Goal: Task Accomplishment & Management: Manage account settings

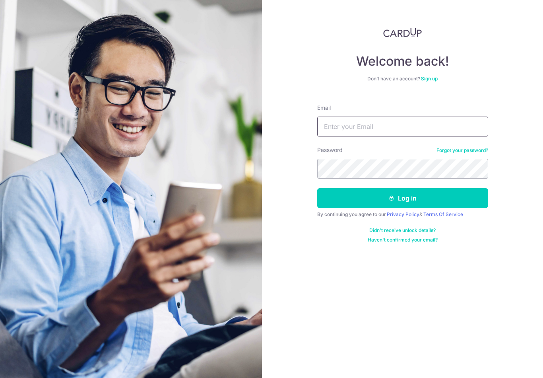
click at [411, 125] on input "Email" at bounding box center [402, 127] width 171 height 20
type input "Jollywee@live.com.sg"
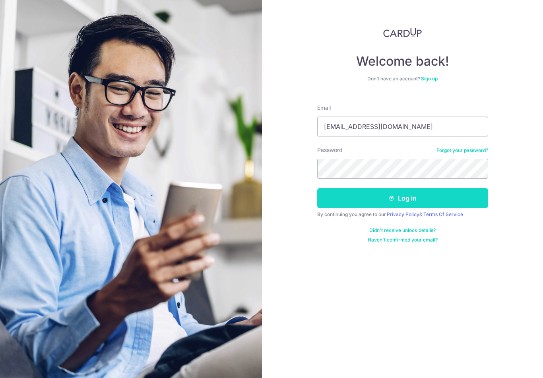
click at [440, 194] on button "Log in" at bounding box center [402, 198] width 171 height 20
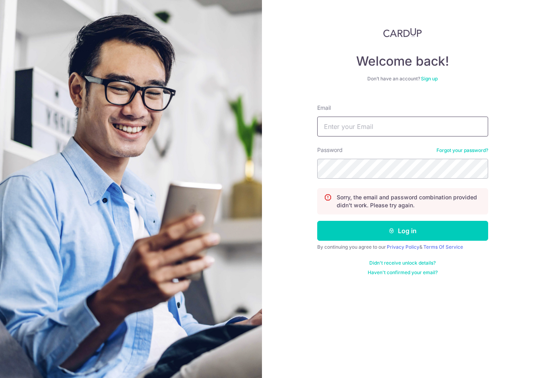
click at [420, 126] on input "Email" at bounding box center [402, 127] width 171 height 20
type input "Jollywee@live.com.sg"
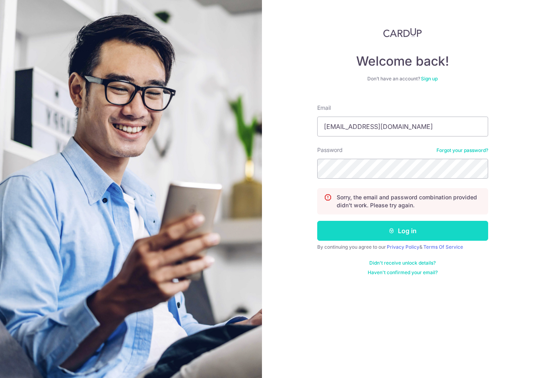
click at [439, 234] on button "Log in" at bounding box center [402, 231] width 171 height 20
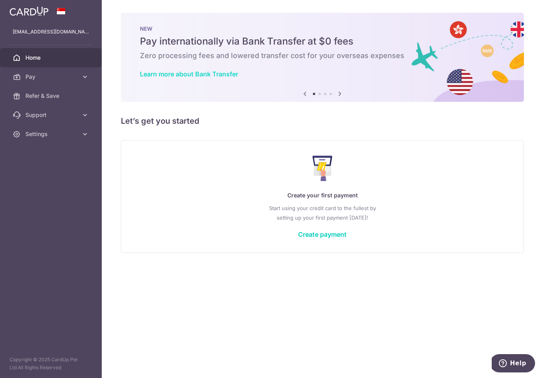
click at [140, 78] on link "Learn more about Bank Transfer" at bounding box center [189, 74] width 98 height 8
click at [298, 238] on link "Create payment" at bounding box center [322, 234] width 49 height 8
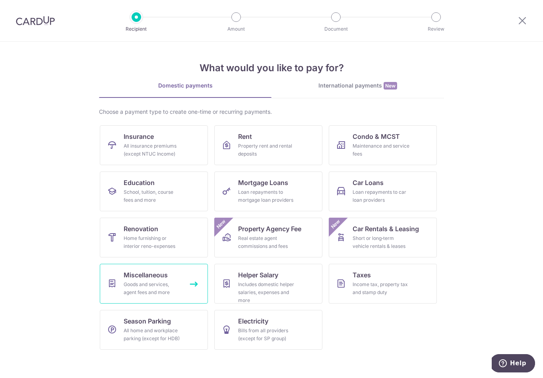
click at [173, 285] on div "Goods and services, agent fees and more" at bounding box center [152, 288] width 57 height 16
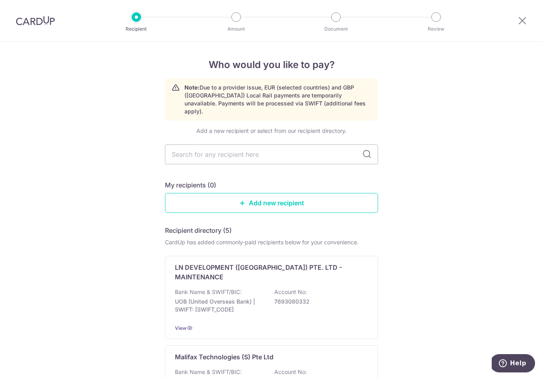
click at [370, 152] on icon at bounding box center [367, 155] width 10 height 10
click at [317, 152] on input "text" at bounding box center [271, 154] width 213 height 20
type input "J"
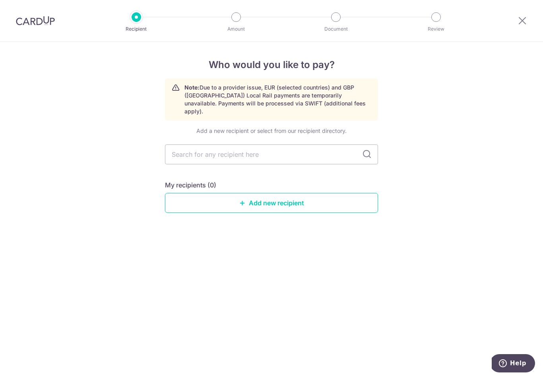
click at [411, 216] on div "Who would you like to pay? Note: Due to a provider issue, EUR (selected countri…" at bounding box center [271, 210] width 543 height 336
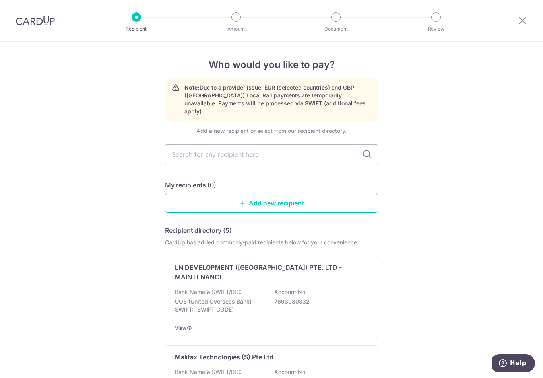
click at [352, 205] on link "Add new recipient" at bounding box center [271, 203] width 213 height 20
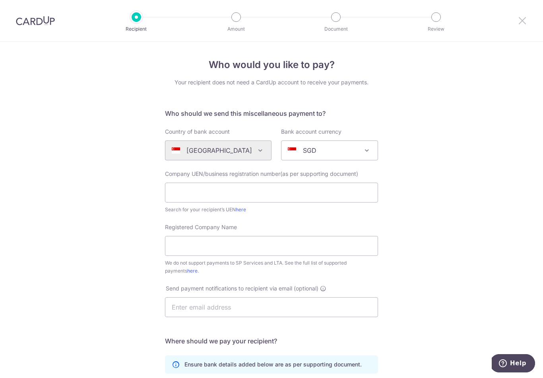
click at [524, 21] on icon at bounding box center [523, 21] width 10 height 10
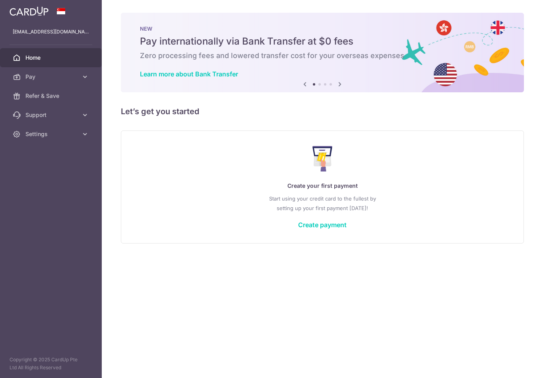
click at [0, 0] on icon "button" at bounding box center [0, 0] width 0 height 0
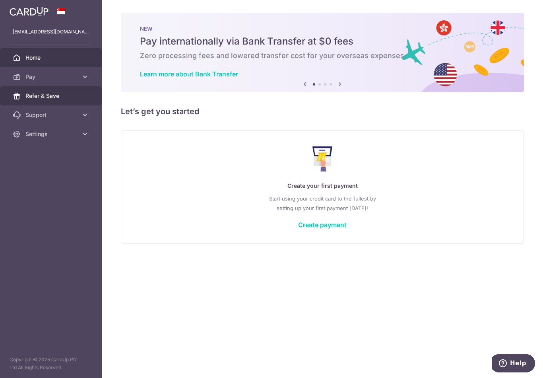
click at [78, 105] on link "Refer & Save" at bounding box center [51, 95] width 102 height 19
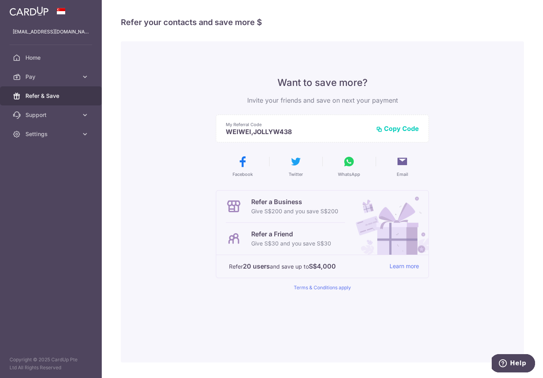
click at [0, 0] on icon "button" at bounding box center [0, 0] width 0 height 0
click at [39, 118] on span "Support" at bounding box center [51, 115] width 52 height 8
click at [26, 188] on link "Settings" at bounding box center [51, 182] width 102 height 19
click at [29, 196] on link "Account" at bounding box center [51, 201] width 102 height 19
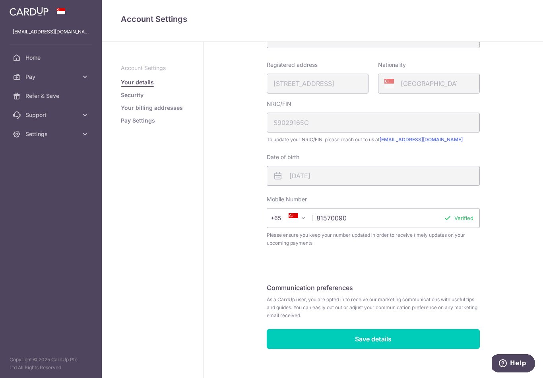
scroll to position [124, 0]
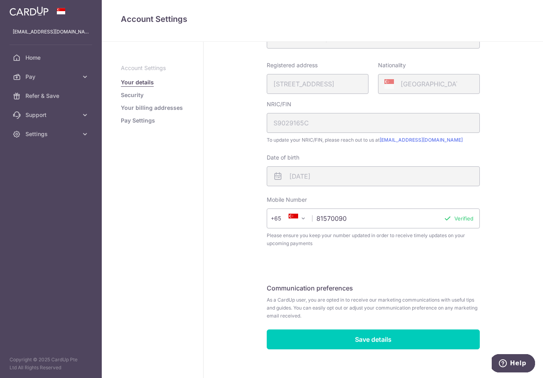
click at [121, 99] on link "Security" at bounding box center [132, 95] width 23 height 8
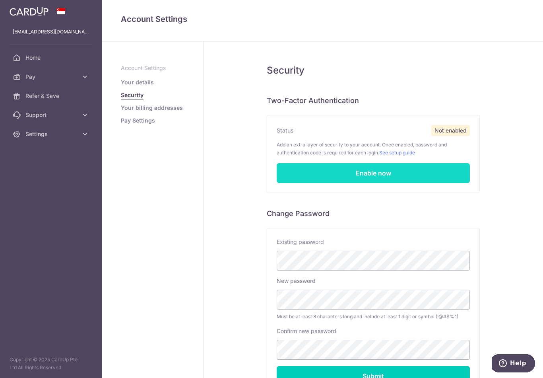
click at [277, 180] on link "Enable now" at bounding box center [373, 173] width 193 height 20
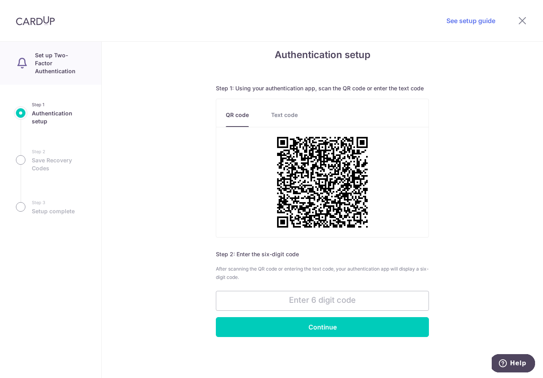
click at [356, 273] on span "After scanning the QR code or entering the text code, your authentication app w…" at bounding box center [322, 273] width 213 height 14
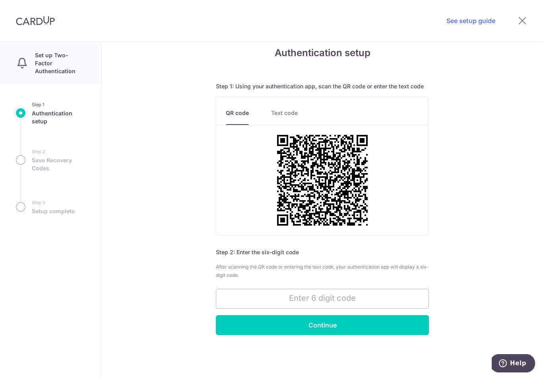
scroll to position [10, 0]
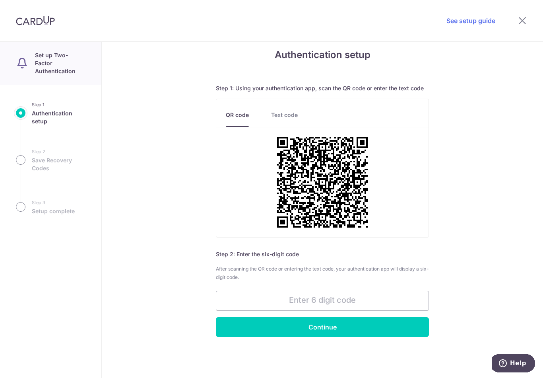
click at [525, 14] on div at bounding box center [522, 20] width 41 height 41
click at [521, 20] on icon at bounding box center [523, 21] width 10 height 10
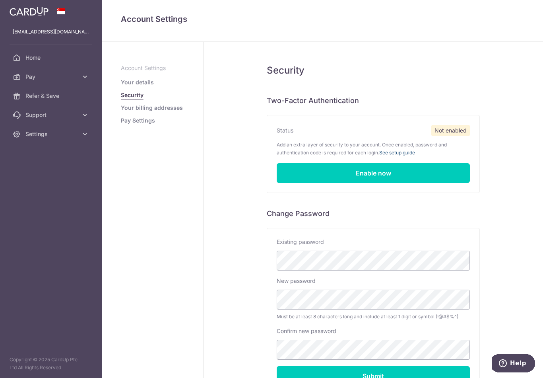
click at [379, 155] on link "See setup guide" at bounding box center [397, 153] width 36 height 6
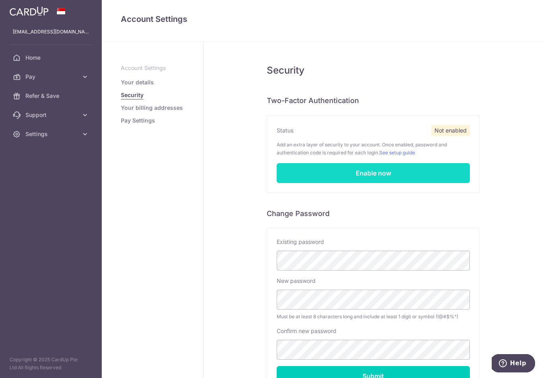
click at [383, 183] on link "Enable now" at bounding box center [373, 173] width 193 height 20
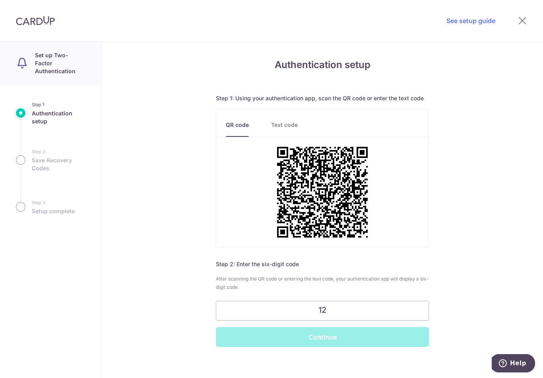
type input "1"
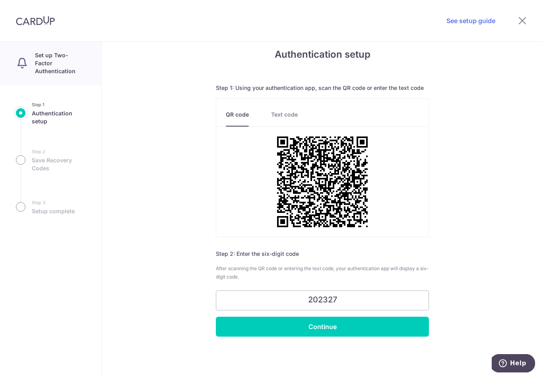
scroll to position [10, 0]
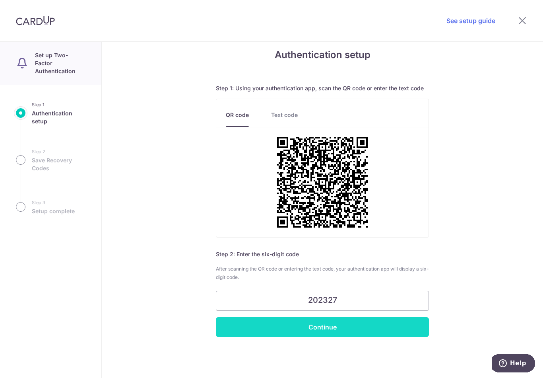
type input "202327"
click at [393, 330] on input "Continue" at bounding box center [322, 327] width 213 height 20
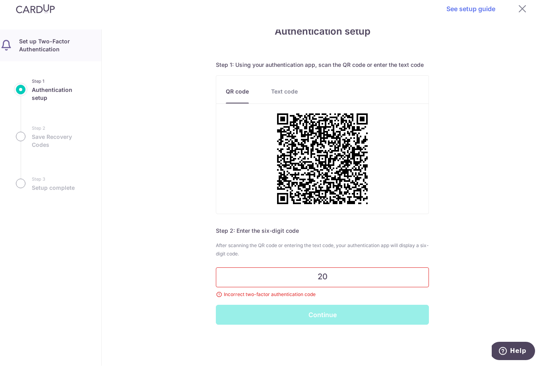
type input "2"
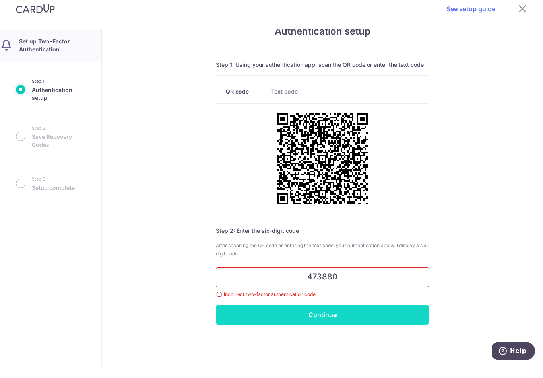
type input "473880"
click at [377, 317] on input "Continue" at bounding box center [322, 327] width 213 height 20
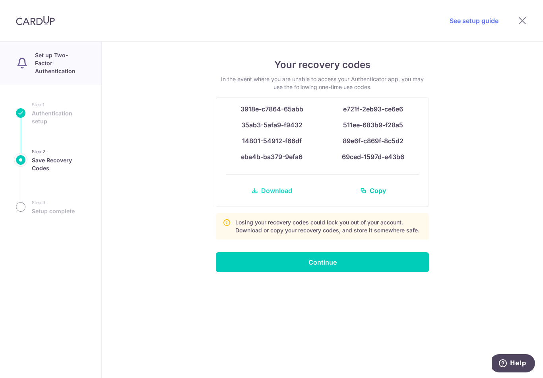
click at [278, 200] on link "Download" at bounding box center [272, 190] width 92 height 19
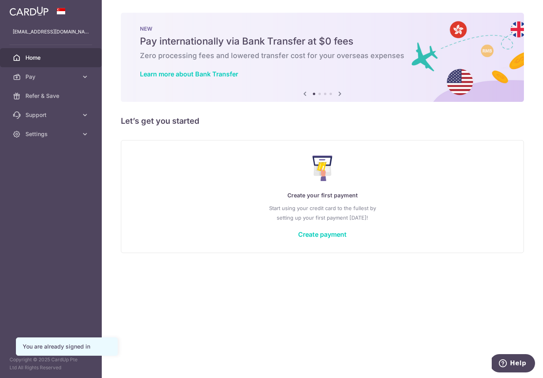
click at [0, 0] on icon "button" at bounding box center [0, 0] width 0 height 0
click at [38, 135] on span "Settings" at bounding box center [51, 134] width 52 height 8
click at [37, 155] on span "Account" at bounding box center [51, 153] width 52 height 8
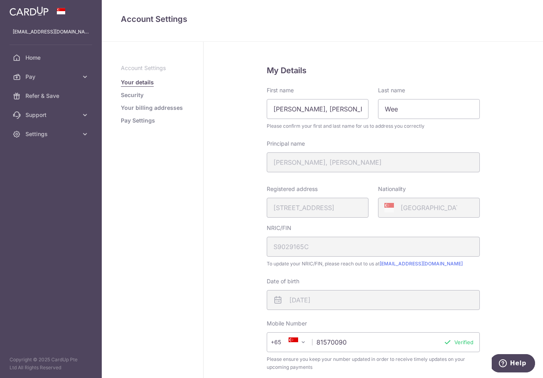
click at [121, 99] on link "Security" at bounding box center [132, 95] width 23 height 8
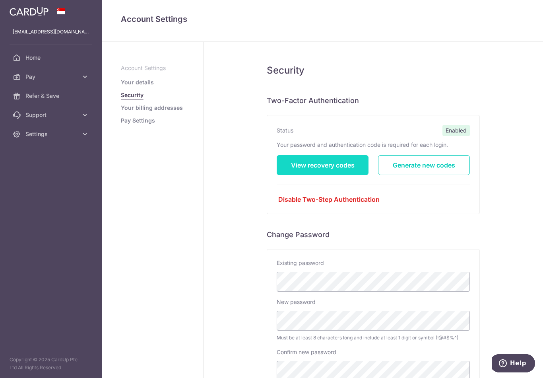
click at [277, 175] on link "View recovery codes" at bounding box center [323, 165] width 92 height 20
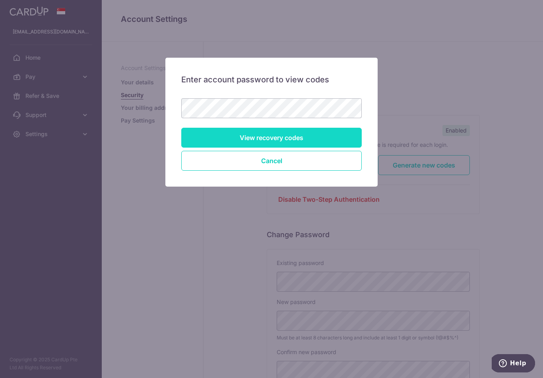
click at [204, 137] on input "View recovery codes" at bounding box center [271, 138] width 181 height 20
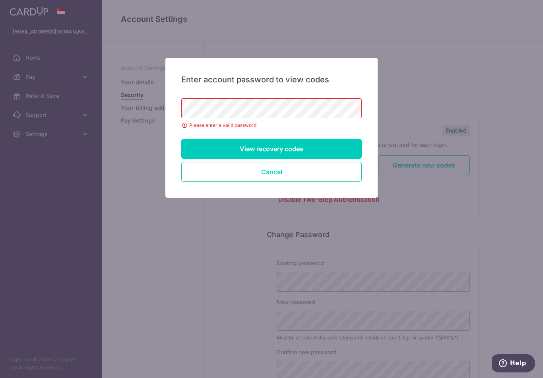
click at [187, 165] on button "Cancel" at bounding box center [271, 172] width 181 height 20
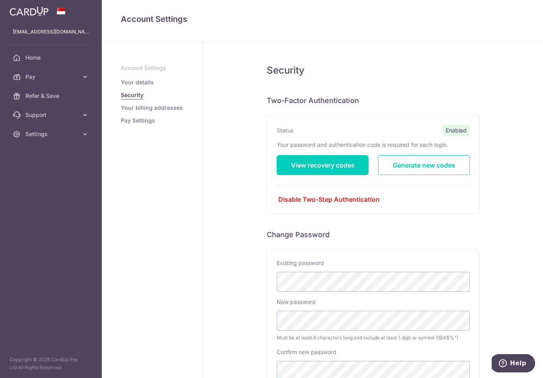
click at [121, 72] on p "Account Settings" at bounding box center [152, 68] width 63 height 8
click at [0, 0] on icon "button" at bounding box center [0, 0] width 0 height 0
click at [36, 57] on span "Home" at bounding box center [51, 58] width 52 height 8
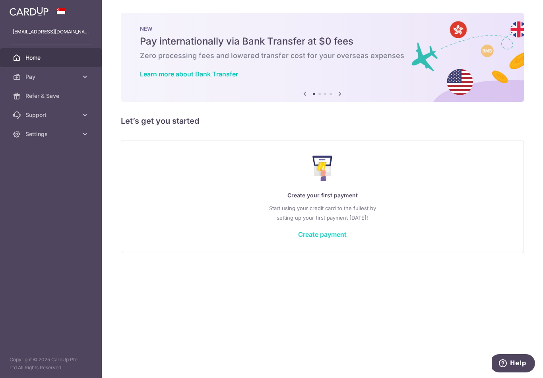
click at [298, 238] on link "Create payment" at bounding box center [322, 234] width 49 height 8
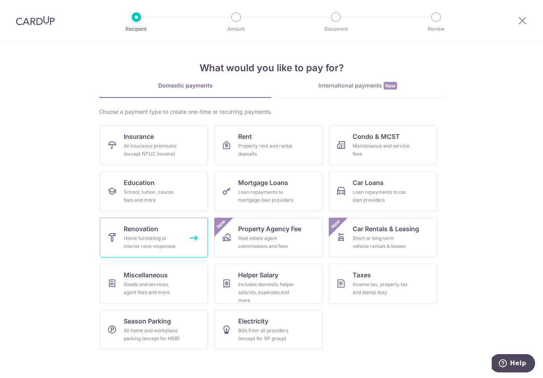
click at [150, 238] on div "Home furnishing or interior reno-expenses" at bounding box center [152, 242] width 57 height 16
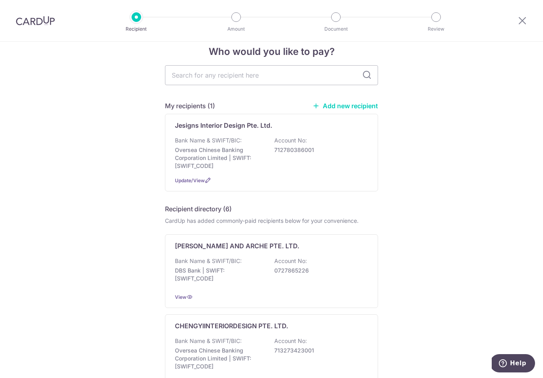
scroll to position [8, 0]
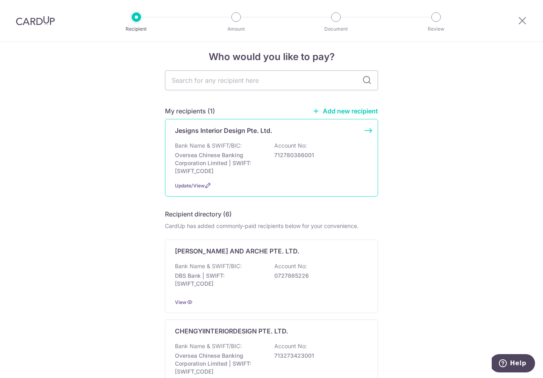
click at [191, 159] on p "Oversea Chinese Banking Corporation Limited | SWIFT: OCBCSGSGXXX" at bounding box center [219, 163] width 89 height 24
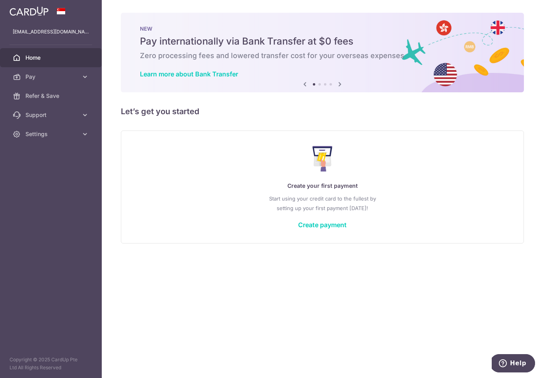
click at [0, 0] on icon "button" at bounding box center [0, 0] width 0 height 0
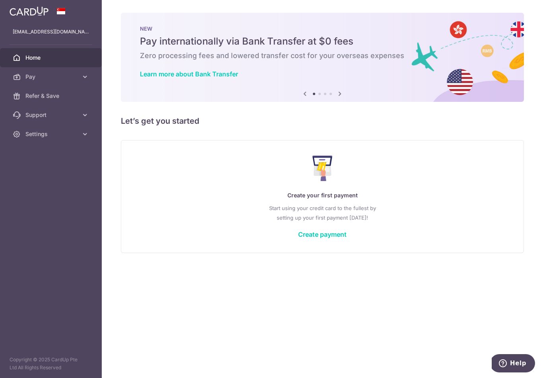
click at [0, 0] on header at bounding box center [0, 0] width 0 height 0
click at [0, 0] on icon "button" at bounding box center [0, 0] width 0 height 0
click at [39, 78] on span "Pay" at bounding box center [51, 77] width 52 height 8
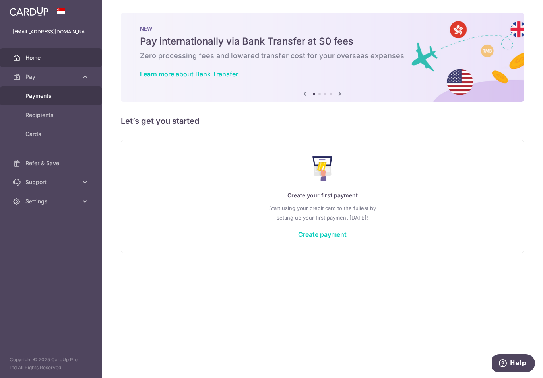
click at [39, 97] on span "Payments" at bounding box center [51, 96] width 52 height 8
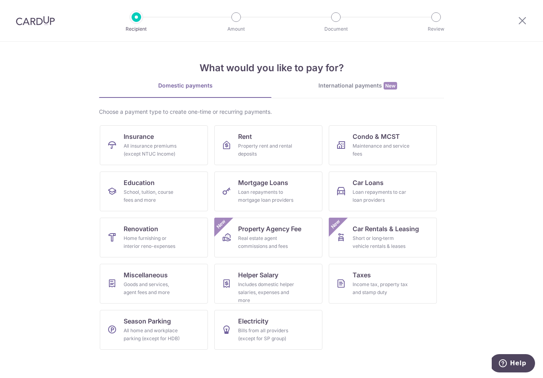
click at [27, 17] on img at bounding box center [35, 21] width 39 height 10
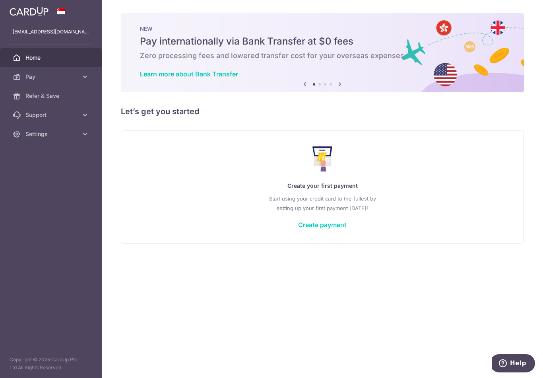
click at [0, 0] on icon "button" at bounding box center [0, 0] width 0 height 0
click at [33, 97] on span "Refer & Save" at bounding box center [51, 96] width 52 height 8
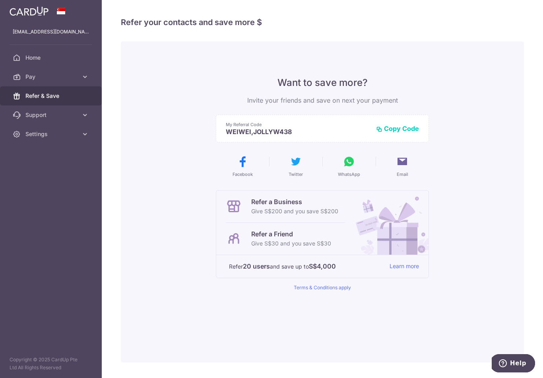
click at [0, 0] on icon "button" at bounding box center [0, 0] width 0 height 0
click at [40, 115] on span "Support" at bounding box center [51, 115] width 52 height 8
click at [31, 138] on span "FAQ" at bounding box center [51, 134] width 52 height 8
